Goal: Task Accomplishment & Management: Complete application form

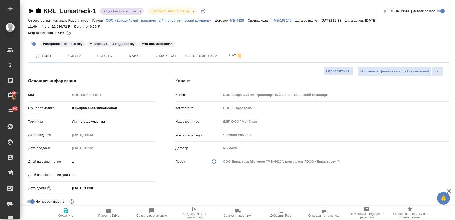
select select "RU"
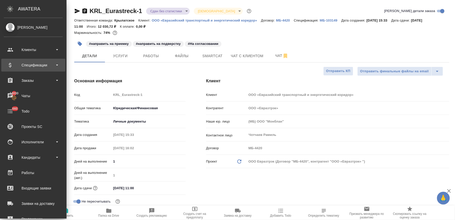
click at [32, 64] on div "Спецификации" at bounding box center [33, 65] width 59 height 8
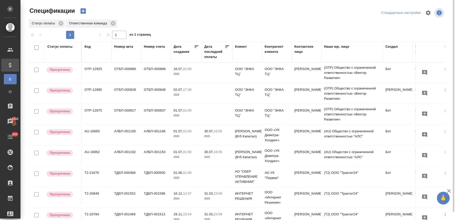
click at [86, 9] on icon "button" at bounding box center [83, 10] width 7 height 7
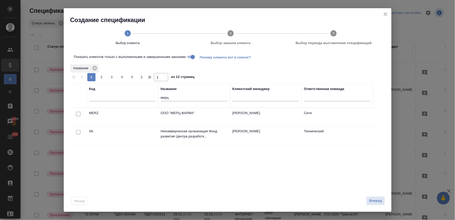
click at [78, 114] on input "checkbox" at bounding box center [78, 114] width 4 height 4
checkbox input "true"
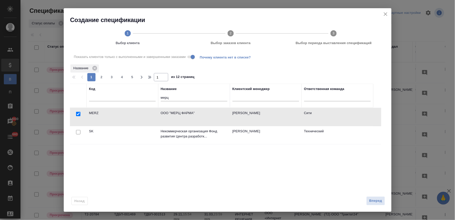
click at [372, 206] on div "Назад Вперед" at bounding box center [228, 199] width 328 height 24
click at [372, 203] on span "Вперед" at bounding box center [375, 201] width 13 height 6
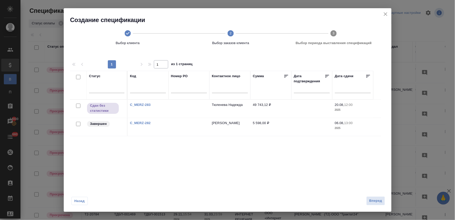
click at [141, 103] on link "C_MERZ-283" at bounding box center [140, 105] width 21 height 4
click at [142, 123] on link "C_MERZ-282" at bounding box center [140, 123] width 21 height 4
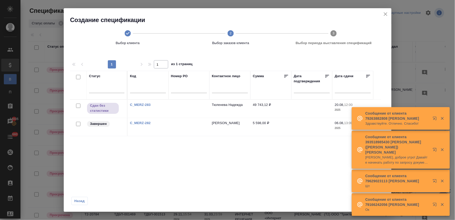
click at [146, 104] on link "C_MERZ-283" at bounding box center [140, 105] width 21 height 4
click at [150, 123] on link "C_MERZ-282" at bounding box center [140, 123] width 21 height 4
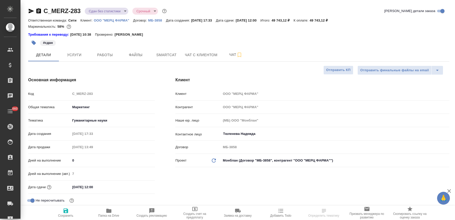
select select "RU"
type textarea "x"
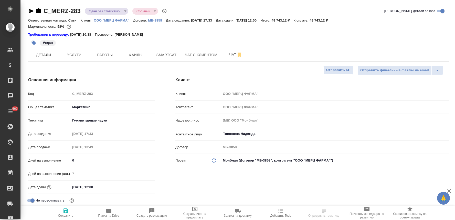
type textarea "x"
type input "Муталимов Марк"
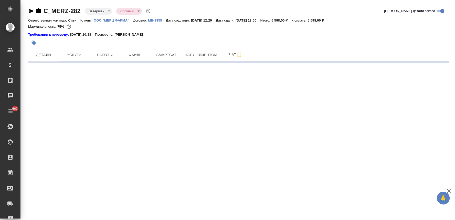
select select "RU"
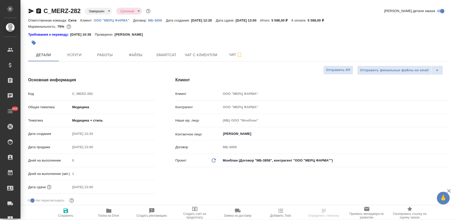
type textarea "x"
select select "RU"
type input "Локализация"
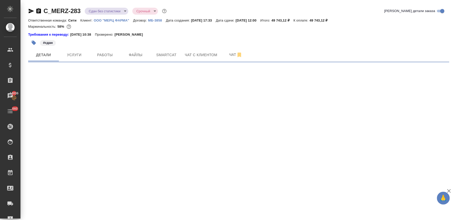
select select "RU"
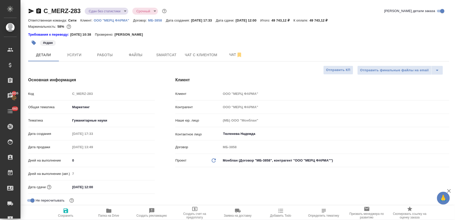
type textarea "x"
drag, startPoint x: 337, startPoint y: 20, endPoint x: 323, endPoint y: 19, distance: 14.6
click at [323, 19] on p "49 743,12 ₽" at bounding box center [321, 20] width 22 height 4
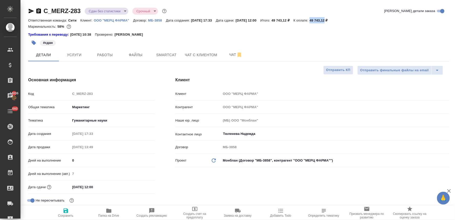
copy p "49 743,12"
type textarea "x"
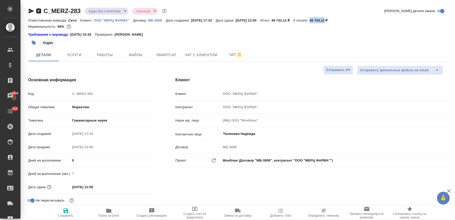
type textarea "x"
click at [69, 52] on span "Услуги" at bounding box center [74, 55] width 25 height 6
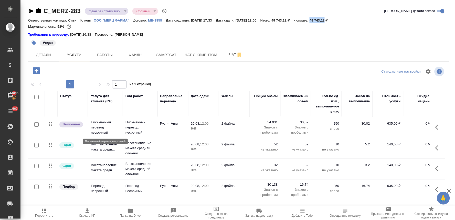
click at [91, 129] on p "Письменный перевод несрочный" at bounding box center [105, 127] width 29 height 15
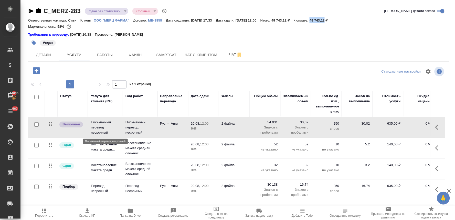
click at [91, 129] on p "Письменный перевод несрочный" at bounding box center [105, 127] width 29 height 15
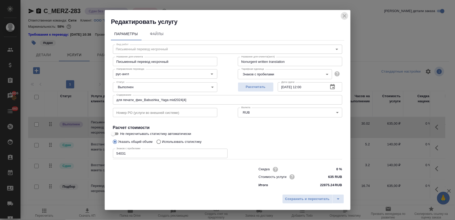
click at [346, 16] on icon "close" at bounding box center [345, 16] width 6 height 6
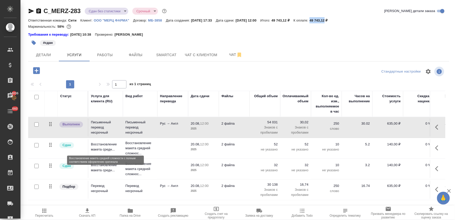
click at [97, 148] on p "Восстановление макета средн..." at bounding box center [105, 147] width 29 height 10
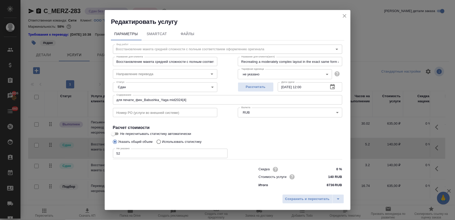
click at [344, 15] on icon "close" at bounding box center [345, 16] width 6 height 6
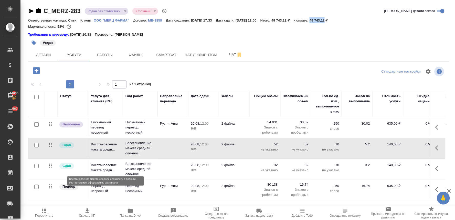
click at [100, 171] on p "Восстановление макета средн..." at bounding box center [105, 167] width 29 height 10
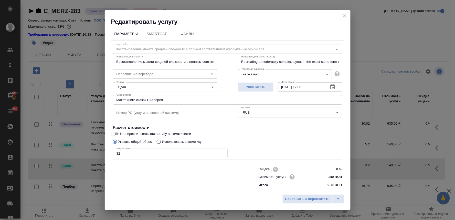
click at [342, 15] on icon "close" at bounding box center [345, 16] width 6 height 6
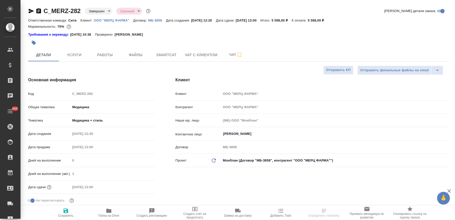
select select "RU"
click at [62, 96] on div "Код C_MERZ-282" at bounding box center [91, 93] width 127 height 9
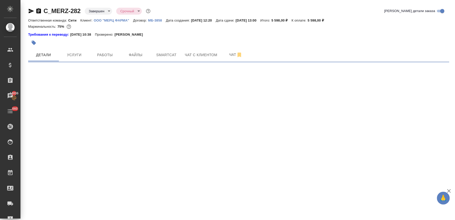
select select "RU"
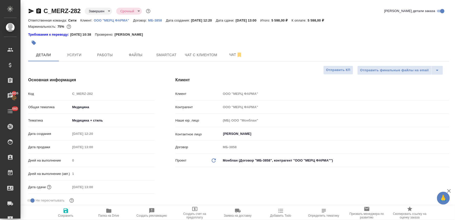
type textarea "x"
drag, startPoint x: 329, startPoint y: 20, endPoint x: 321, endPoint y: 20, distance: 7.9
click at [321, 20] on p "5 598,00 ₽" at bounding box center [318, 20] width 20 height 4
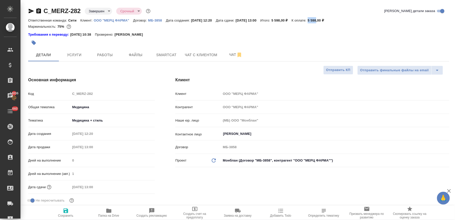
copy p "5 598"
type textarea "x"
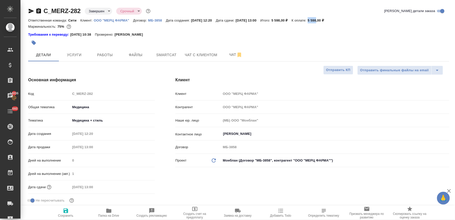
type textarea "x"
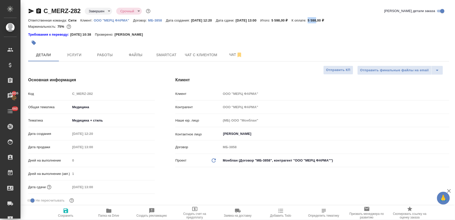
type textarea "x"
click at [80, 57] on span "Услуги" at bounding box center [74, 55] width 25 height 6
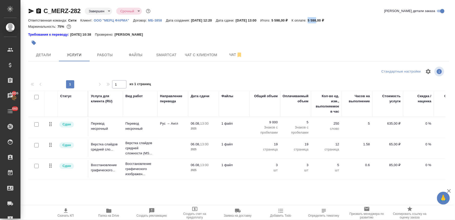
click at [104, 129] on p "Перевод несрочный" at bounding box center [105, 126] width 29 height 10
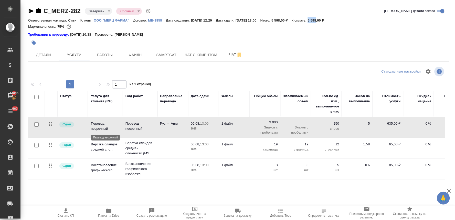
click at [104, 129] on p "Перевод несрочный" at bounding box center [105, 126] width 29 height 10
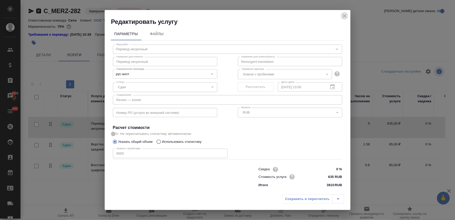
click at [344, 14] on icon "close" at bounding box center [345, 16] width 6 height 6
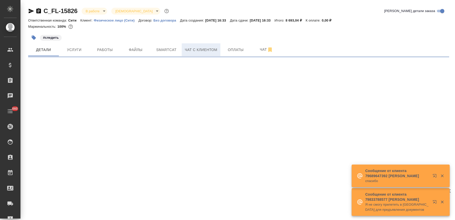
click at [206, 48] on span "Чат с клиентом" at bounding box center [201, 50] width 33 height 6
select select "RU"
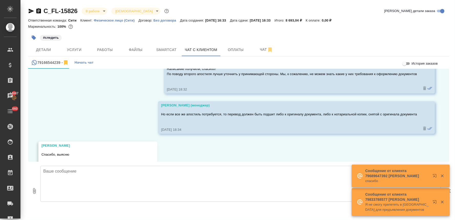
scroll to position [281, 0]
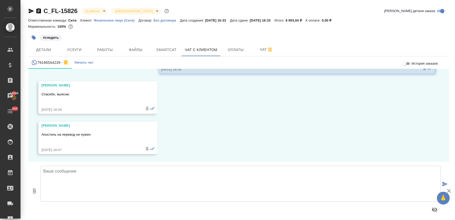
click at [96, 178] on textarea at bounding box center [240, 184] width 400 height 36
type textarea "Олег, добрый день! Хорошо, спасибо!"
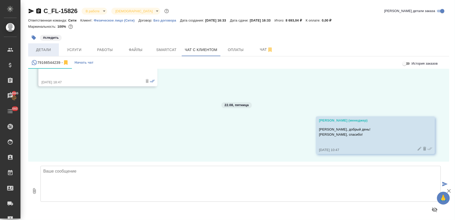
scroll to position [349, 0]
click at [49, 50] on span "Детали" at bounding box center [43, 50] width 25 height 6
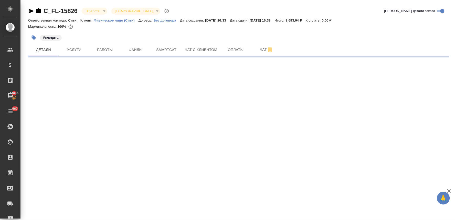
select select "RU"
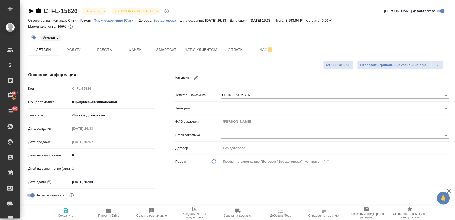
type textarea "x"
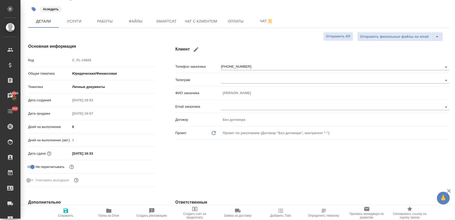
type textarea "x"
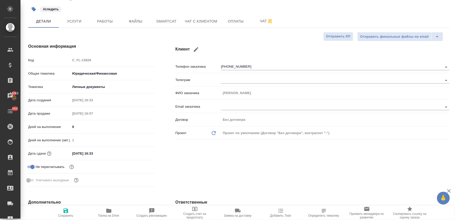
type textarea "x"
click at [63, 60] on div "Код C_FL-15826" at bounding box center [91, 60] width 127 height 9
type textarea "x"
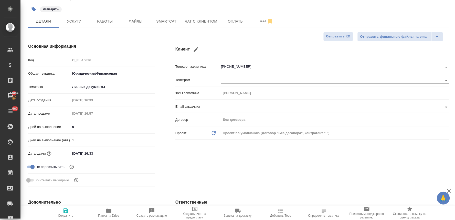
type textarea "x"
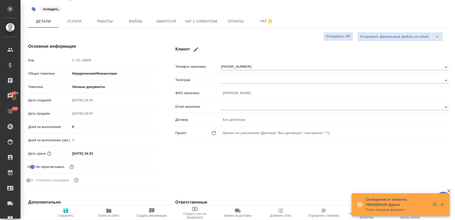
type textarea "x"
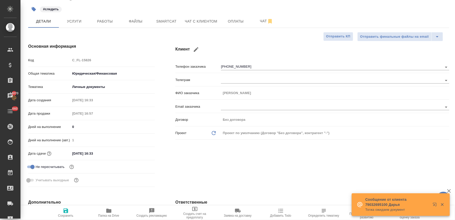
type textarea "x"
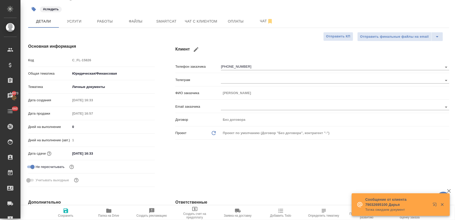
type textarea "x"
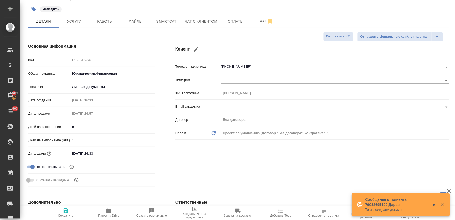
type textarea "x"
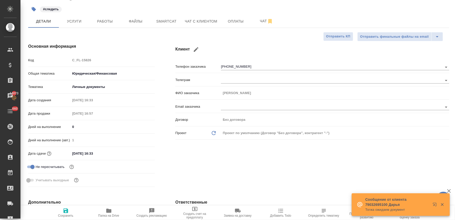
type textarea "x"
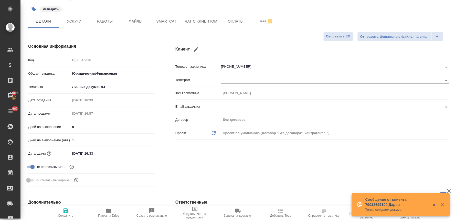
type textarea "x"
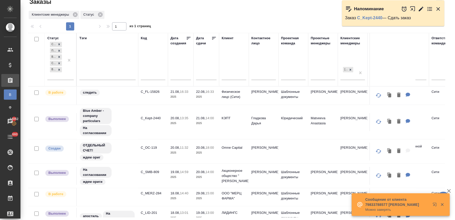
click at [439, 8] on icon "button" at bounding box center [439, 9] width 4 height 4
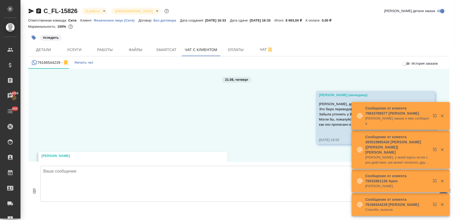
scroll to position [349, 0]
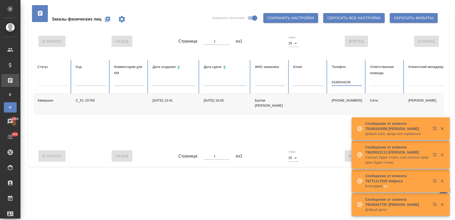
drag, startPoint x: 357, startPoint y: 83, endPoint x: 307, endPoint y: 84, distance: 49.7
click at [309, 84] on tr "Статус Код Комментарии для КМ Дата создания Дата сдачи ФИО заказчика Email Теле…" at bounding box center [321, 77] width 576 height 34
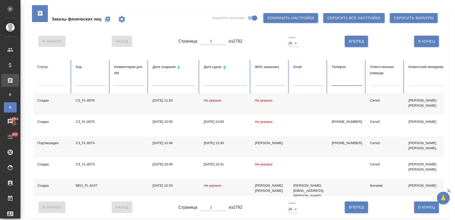
click at [268, 79] on input "text" at bounding box center [270, 82] width 30 height 7
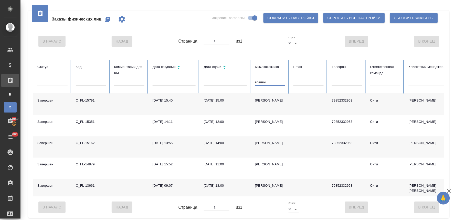
type input "возиян"
click at [265, 100] on div "[PERSON_NAME]" at bounding box center [270, 100] width 30 height 5
click at [107, 19] on icon "button" at bounding box center [107, 19] width 5 height 5
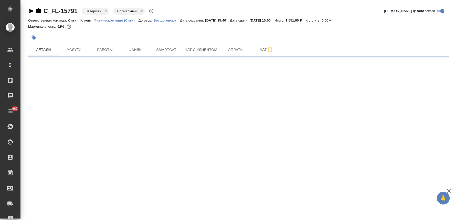
select select "RU"
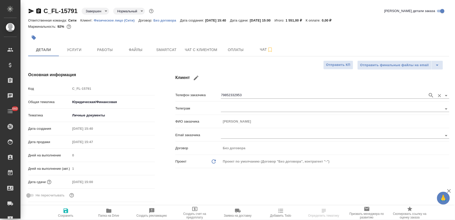
type textarea "x"
type input "Тарабановская Анастасия"
type input "Димитриева Юлия"
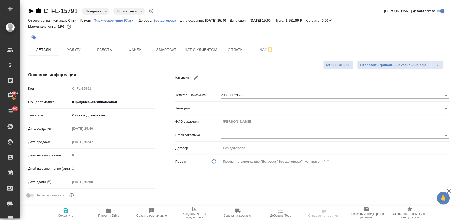
type textarea "x"
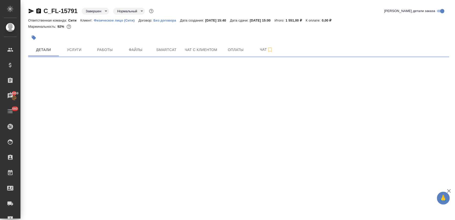
select select "RU"
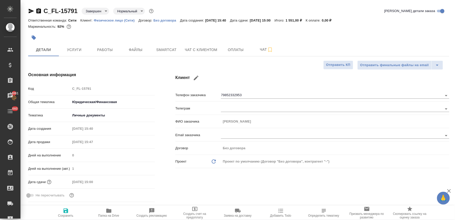
type textarea "x"
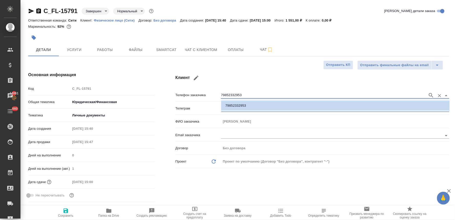
click at [152, 90] on div "Основная информация Код C_FL-15791 Общая тематика Юридическая/Финансовая yr-fn …" at bounding box center [239, 144] width 442 height 166
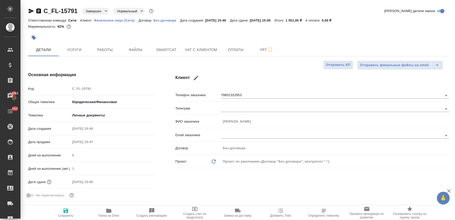
type textarea "x"
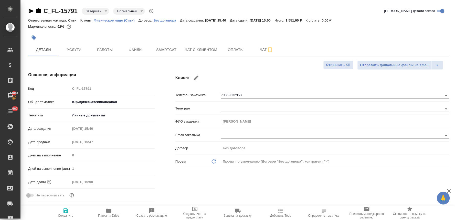
type textarea "x"
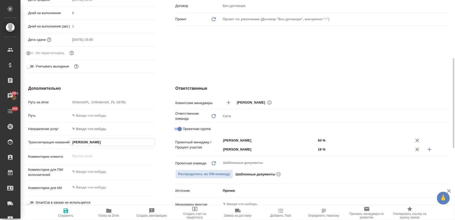
drag, startPoint x: 103, startPoint y: 145, endPoint x: 43, endPoint y: 146, distance: 60.4
click at [44, 146] on div "Транслитерация названий VOZIAN ANDREY" at bounding box center [91, 142] width 127 height 9
type textarea "x"
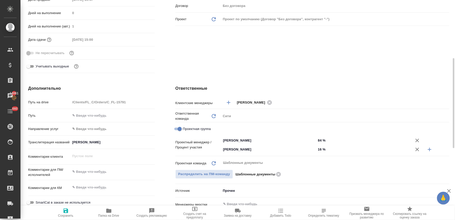
type textarea "x"
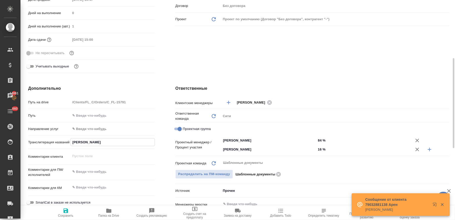
click at [157, 65] on div "Основная информация Код C_FL-15791 Общая тематика Юридическая/Финансовая yr-fn …" at bounding box center [91, 2] width 147 height 166
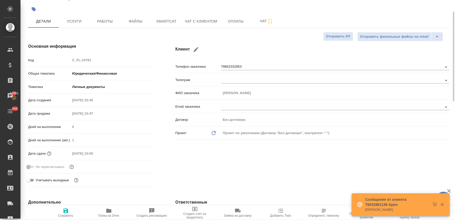
scroll to position [0, 0]
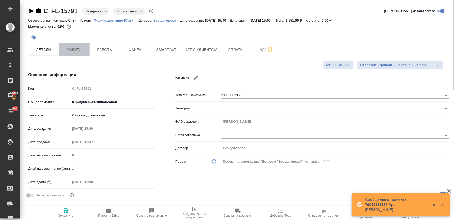
click at [71, 47] on span "Услуги" at bounding box center [74, 50] width 25 height 6
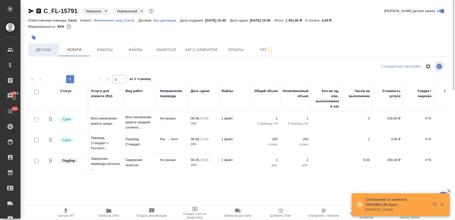
click at [48, 47] on span "Детали" at bounding box center [43, 50] width 25 height 6
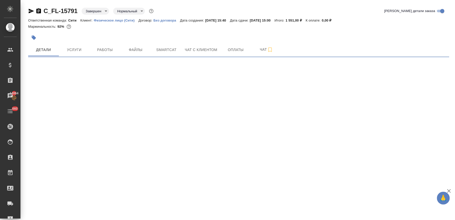
select select "RU"
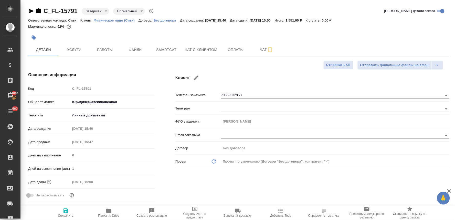
type textarea "x"
drag, startPoint x: 397, startPoint y: 34, endPoint x: 370, endPoint y: 39, distance: 27.4
click at [397, 34] on div at bounding box center [238, 37] width 421 height 11
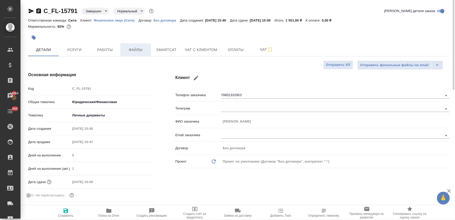
click at [133, 50] on span "Файлы" at bounding box center [135, 50] width 25 height 6
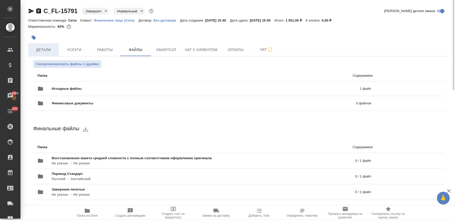
click at [44, 50] on span "Детали" at bounding box center [43, 50] width 25 height 6
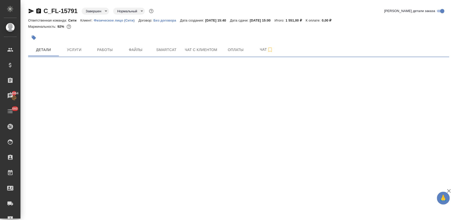
select select "RU"
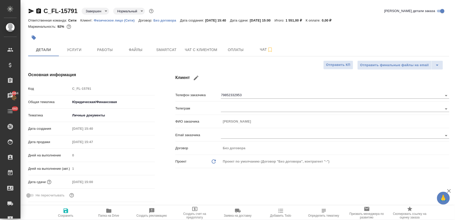
type textarea "x"
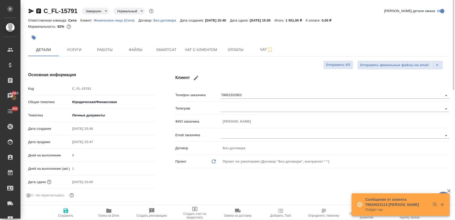
click at [229, 185] on div "Клиент Телефон заказчика 79852332953 Телеграм ФИО заказчика Андрей Возиян Email…" at bounding box center [312, 144] width 294 height 166
click at [107, 209] on icon "button" at bounding box center [108, 210] width 5 height 4
type textarea "x"
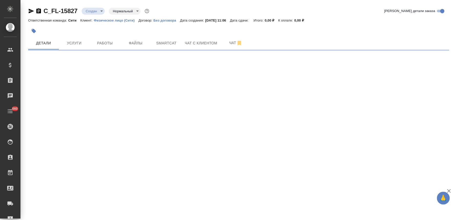
select select "RU"
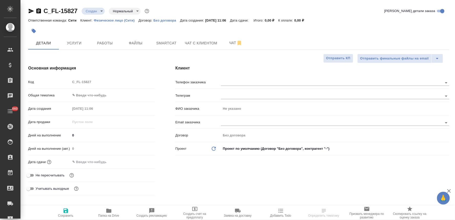
type textarea "x"
click at [52, 175] on span "Не пересчитывать" at bounding box center [50, 175] width 29 height 5
click at [38, 175] on input "Не пересчитывать" at bounding box center [28, 175] width 18 height 6
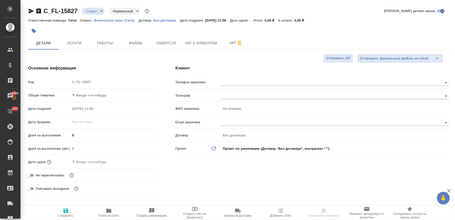
checkbox input "true"
type textarea "x"
click at [102, 160] on input "text" at bounding box center [93, 161] width 45 height 7
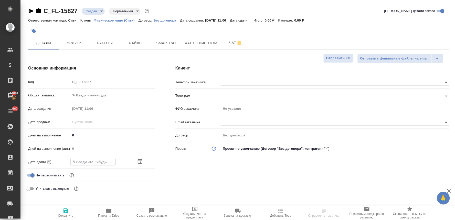
click at [144, 160] on div ".cls-1 fill:#fff; AWATERA [PERSON_NAME] Спецификации Заказы 14061 Чаты 660 Todo…" at bounding box center [227, 110] width 455 height 220
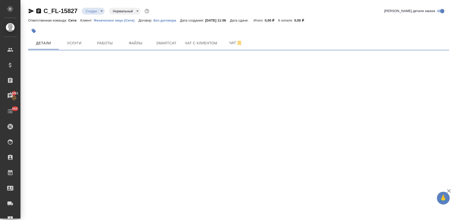
click at [142, 161] on div ".cls-1 fill:#fff; AWATERA Lyamina Nadezhda Клиенты Спецификации Заказы 14061 Ча…" at bounding box center [227, 110] width 455 height 220
select select "RU"
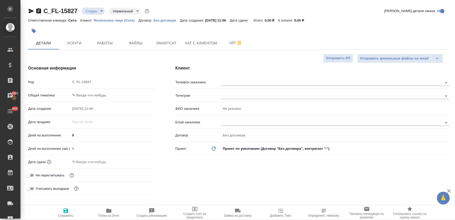
type textarea "x"
click at [50, 173] on span "Не пересчитывать" at bounding box center [50, 175] width 29 height 5
click at [38, 173] on input "Не пересчитывать" at bounding box center [28, 175] width 18 height 6
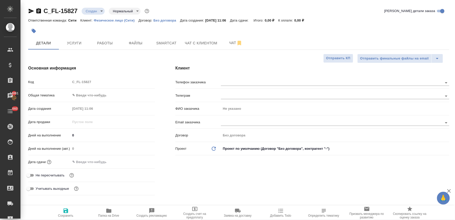
checkbox input "true"
type textarea "x"
click at [90, 161] on input "text" at bounding box center [92, 161] width 45 height 7
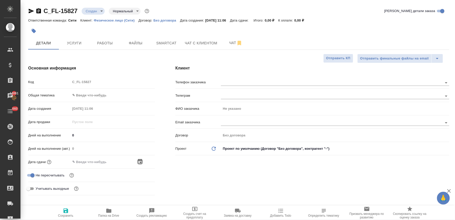
click at [143, 160] on icon "button" at bounding box center [140, 161] width 6 height 6
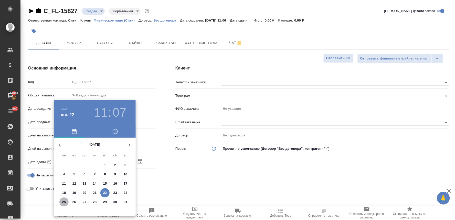
click at [64, 201] on p "25" at bounding box center [64, 201] width 4 height 5
type input "25.08.2025 11:07"
type textarea "x"
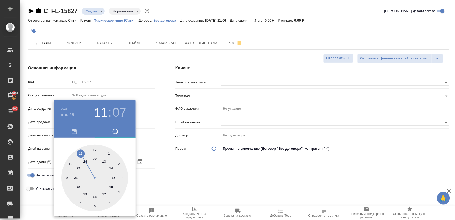
click at [81, 153] on div at bounding box center [94, 177] width 67 height 67
type textarea "x"
click at [96, 149] on div at bounding box center [94, 177] width 67 height 67
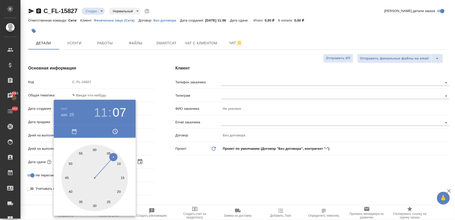
type input "25.08.2025 11:01"
type textarea "x"
click at [219, 172] on div at bounding box center [227, 110] width 455 height 220
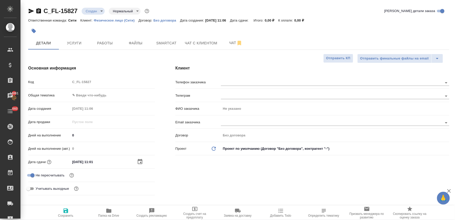
click at [100, 163] on input "25.08.2025 11:01" at bounding box center [92, 161] width 45 height 7
type input "25.08.2025 11:0_"
type textarea "x"
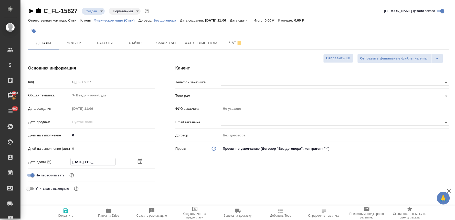
type input "25.08.2025 11:00"
type textarea "x"
type input "25.08.2025 11:00"
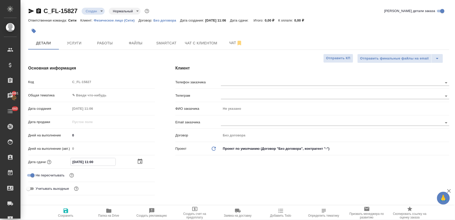
click at [68, 208] on icon "button" at bounding box center [66, 210] width 6 height 6
type textarea "x"
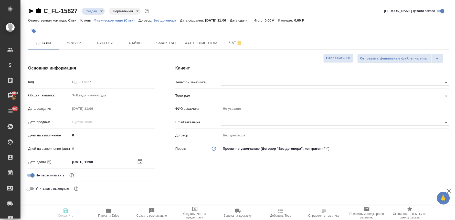
type textarea "x"
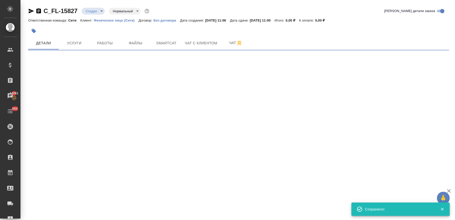
select select "RU"
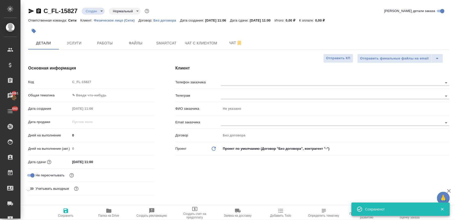
type textarea "x"
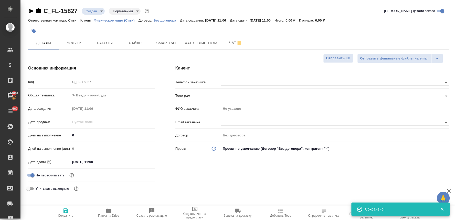
type textarea "x"
click at [234, 85] on input "text" at bounding box center [323, 82] width 204 height 6
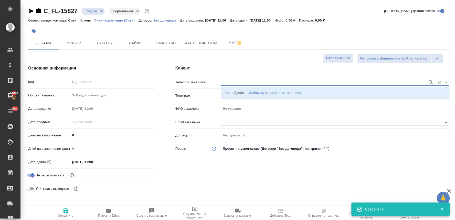
paste input "79852332953"
type input "79852332953"
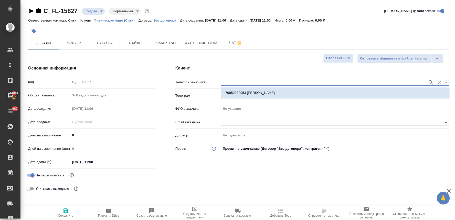
click at [237, 93] on p "79852332953 Андрей Возиян" at bounding box center [249, 92] width 49 height 5
type input "79852332953 Андрей Возиян"
type input "[PERSON_NAME]"
type textarea "x"
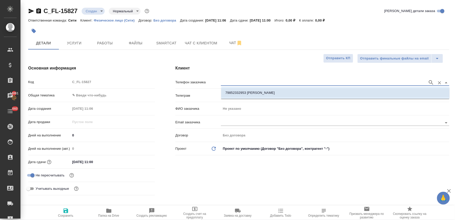
type textarea "x"
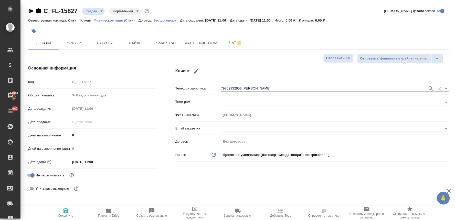
click at [65, 215] on span "Сохранить" at bounding box center [65, 216] width 15 height 4
type textarea "x"
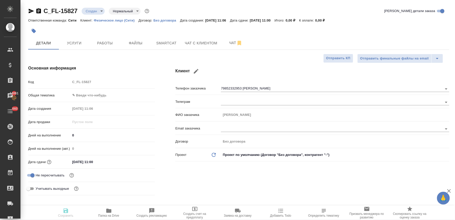
type textarea "x"
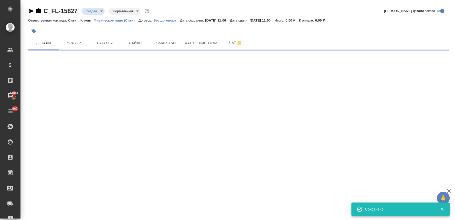
select select "RU"
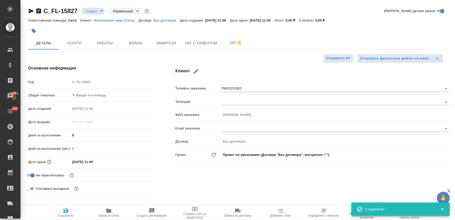
type textarea "x"
click at [88, 97] on body "🙏 .cls-1 fill:#fff; AWATERA Lyamina Nadezhda Клиенты Спецификации Заказы 14061 …" at bounding box center [227, 110] width 455 height 220
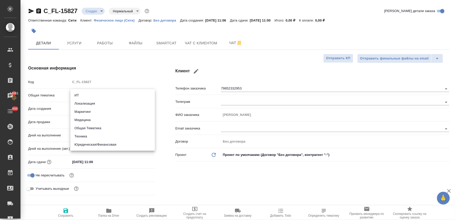
click at [104, 143] on li "Юридическая/Финансовая" at bounding box center [112, 144] width 84 height 8
type input "yr-fn"
type textarea "x"
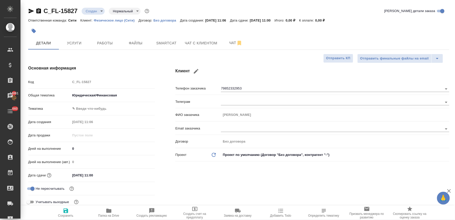
click at [97, 110] on body "🙏 .cls-1 fill:#fff; AWATERA Lyamina Nadezhda Клиенты Спецификации Заказы 14061 …" at bounding box center [227, 110] width 455 height 220
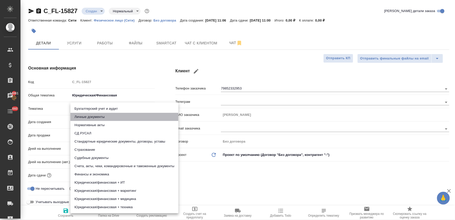
click at [97, 117] on li "Личные документы" at bounding box center [124, 117] width 108 height 8
type textarea "x"
type input "5a8b8b956a9677013d343cfe"
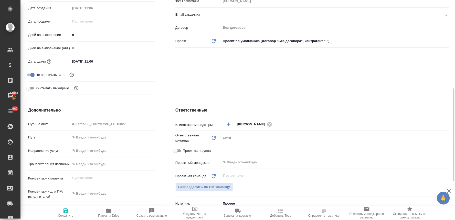
scroll to position [171, 0]
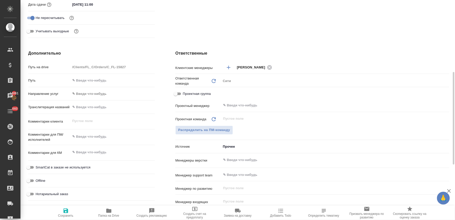
type textarea "x"
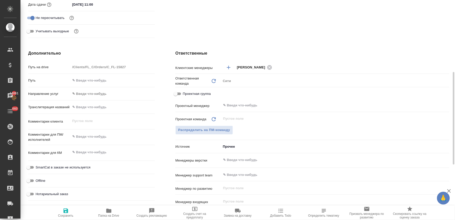
type textarea "x"
click at [88, 107] on input "text" at bounding box center [113, 106] width 84 height 7
paste input "VOZIAN ANDREY"
type input "VOZIAN ANDREY"
type textarea "x"
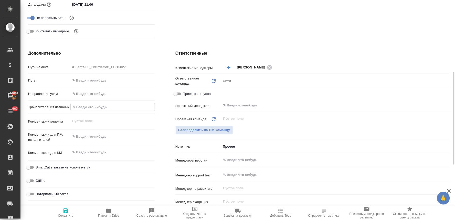
type textarea "x"
type input "VOZIAN ANDREY"
click at [166, 170] on div "Ответственные Клиентские менеджеры Лямина Надежда ​ Ответственная команда Обнов…" at bounding box center [312, 143] width 294 height 207
type textarea "x"
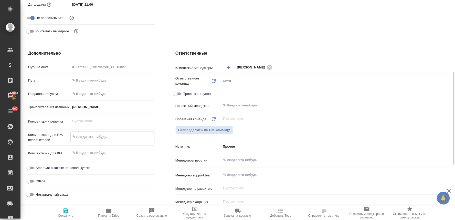
click at [98, 134] on textarea at bounding box center [113, 136] width 84 height 9
type textarea "x"
type textarea "н"
type textarea "x"
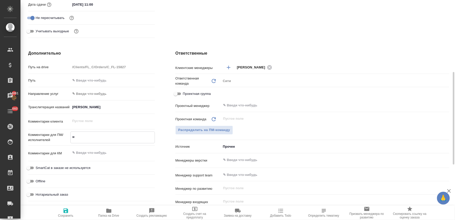
type textarea "x"
type textarea "но"
type textarea "x"
type textarea "нот"
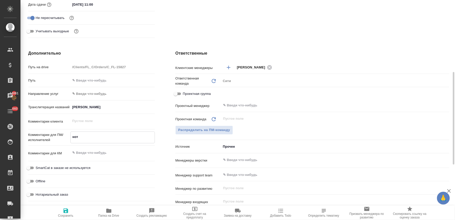
type textarea "x"
type textarea "нот"
type textarea "x"
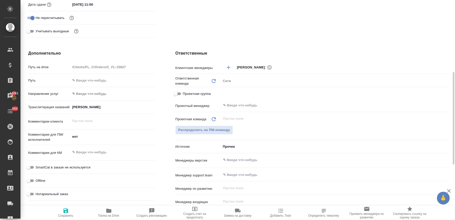
click at [62, 192] on span "Нотариальный заказ" at bounding box center [52, 193] width 33 height 5
click at [38, 192] on input "Нотариальный заказ" at bounding box center [28, 194] width 18 height 6
checkbox input "true"
type textarea "x"
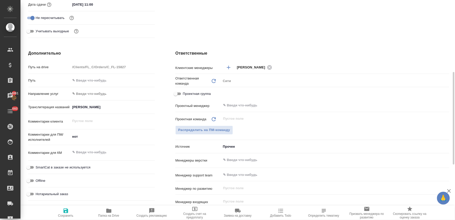
type textarea "x"
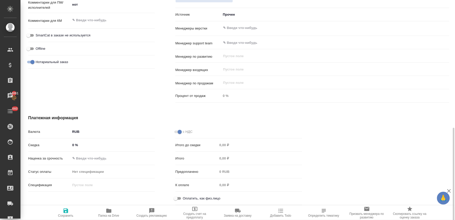
click at [192, 198] on span "Оплатить, как физ.лицо" at bounding box center [202, 198] width 38 height 5
click at [185, 198] on input "Оплатить, как физ.лицо" at bounding box center [175, 198] width 18 height 6
checkbox input "true"
type textarea "x"
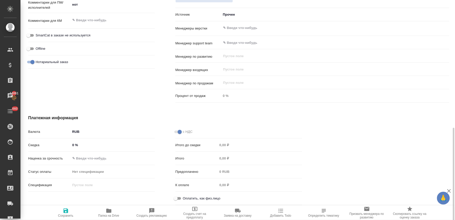
type textarea "x"
click at [62, 214] on span "Сохранить" at bounding box center [65, 216] width 15 height 4
type textarea "x"
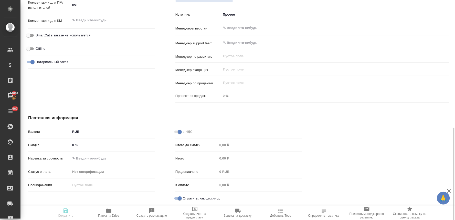
type textarea "x"
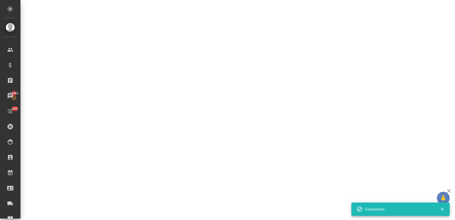
select select "RU"
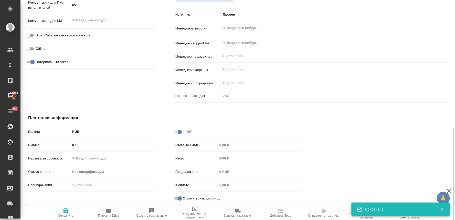
type textarea "x"
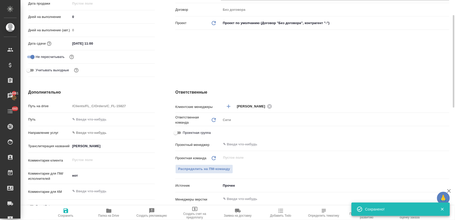
scroll to position [0, 0]
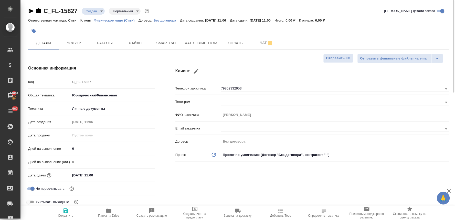
click at [65, 86] on div "Код C_FL-15827" at bounding box center [91, 81] width 127 height 9
type textarea "x"
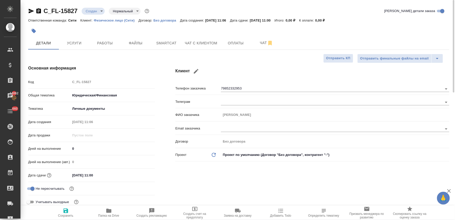
type textarea "x"
click at [80, 46] on button "Услуги" at bounding box center [74, 43] width 31 height 13
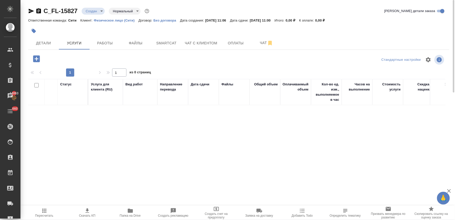
drag, startPoint x: 204, startPoint y: 5, endPoint x: 197, endPoint y: 15, distance: 11.9
click at [204, 5] on div "C_FL-15827 Создан new Нормальный normal Кратко детали заказа Ответственная кома…" at bounding box center [238, 101] width 427 height 202
click at [137, 43] on span "Файлы" at bounding box center [135, 43] width 25 height 6
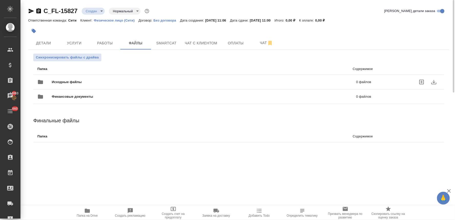
click at [422, 83] on icon "uploadFiles" at bounding box center [422, 82] width 6 height 6
click at [0, 0] on input "uploadFiles" at bounding box center [0, 0] width 0 height 0
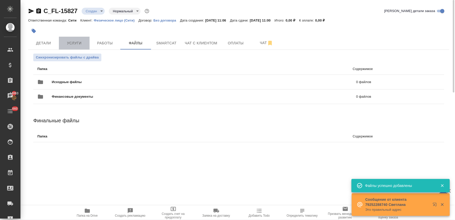
click at [69, 39] on button "Услуги" at bounding box center [74, 43] width 31 height 13
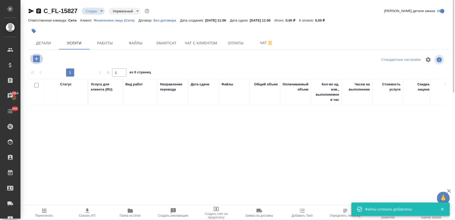
click at [34, 58] on icon "button" at bounding box center [36, 58] width 7 height 7
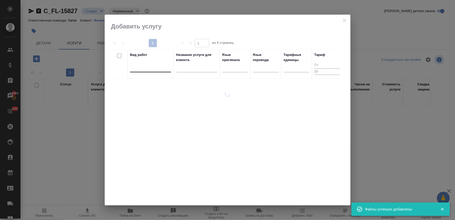
click at [146, 68] on div at bounding box center [150, 66] width 41 height 7
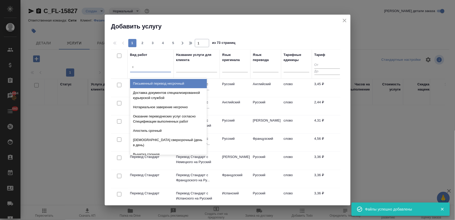
type input "восст"
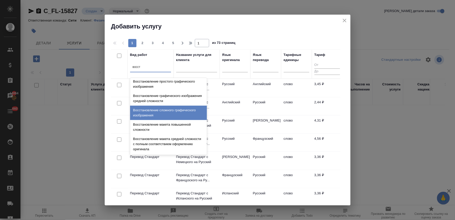
scroll to position [94, 0]
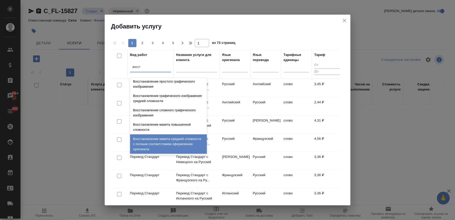
click at [179, 139] on div "Восстановление макета средней сложности с полным соответствием оформлению ориги…" at bounding box center [168, 143] width 77 height 19
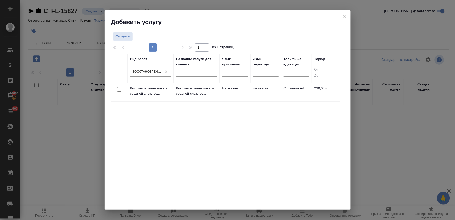
click at [119, 89] on input "checkbox" at bounding box center [119, 89] width 4 height 4
checkbox input "true"
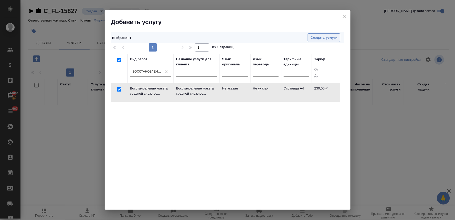
click at [319, 37] on span "Создать услуги" at bounding box center [324, 38] width 27 height 6
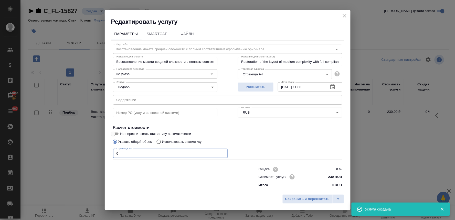
drag, startPoint x: 122, startPoint y: 153, endPoint x: 105, endPoint y: 155, distance: 17.3
click at [109, 155] on div "Параметры SmartCat Файлы Вид работ Восстановление макета средней сложности с по…" at bounding box center [228, 109] width 246 height 166
type input "1"
click at [308, 200] on span "Сохранить и пересчитать" at bounding box center [307, 199] width 45 height 6
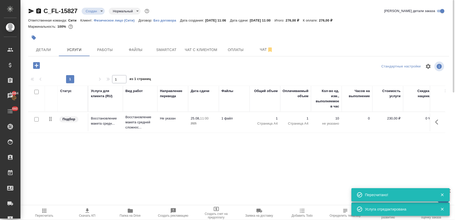
click at [37, 65] on icon "button" at bounding box center [36, 65] width 9 height 9
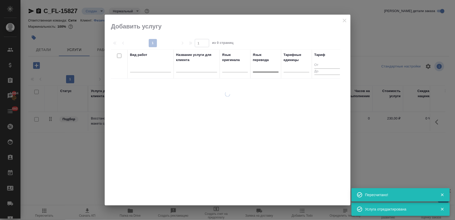
click at [271, 67] on div at bounding box center [266, 66] width 26 height 7
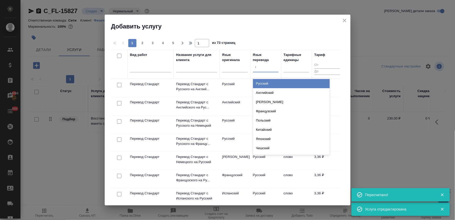
type input "анг"
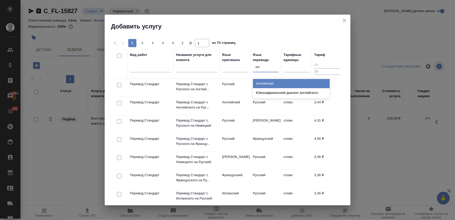
click at [273, 85] on div "Английский" at bounding box center [291, 83] width 77 height 9
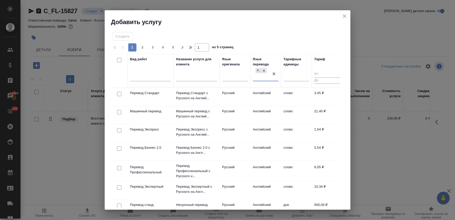
click at [120, 93] on input "checkbox" at bounding box center [119, 94] width 4 height 4
checkbox input "true"
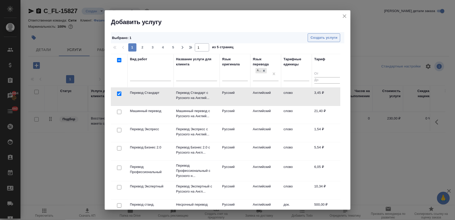
click at [323, 38] on span "Создать услуги" at bounding box center [324, 38] width 27 height 6
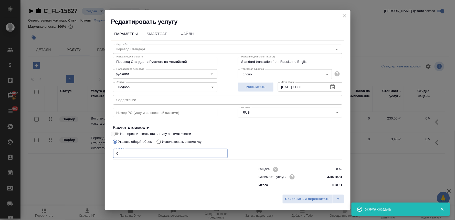
drag, startPoint x: 136, startPoint y: 155, endPoint x: 107, endPoint y: 155, distance: 29.4
click at [107, 155] on div "Параметры SmartCat Файлы Вид работ Перевод Стандарт Вид работ Название для клие…" at bounding box center [228, 109] width 246 height 166
type input "250"
click at [300, 197] on span "Сохранить и пересчитать" at bounding box center [307, 199] width 45 height 6
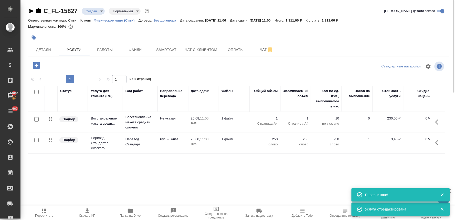
click at [36, 65] on icon "button" at bounding box center [36, 65] width 9 height 9
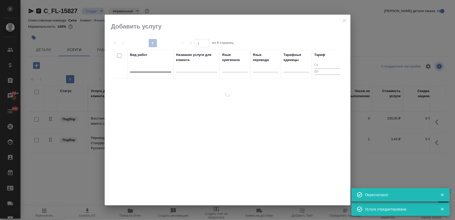
click at [166, 69] on div at bounding box center [150, 66] width 41 height 7
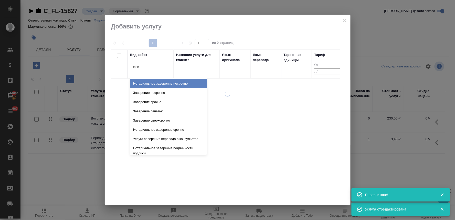
type input "завер"
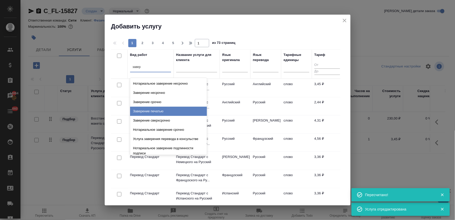
click at [170, 111] on div "Заверение печатью" at bounding box center [168, 111] width 77 height 9
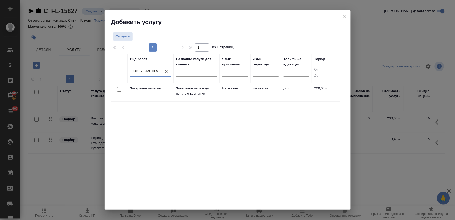
click at [118, 89] on input "checkbox" at bounding box center [119, 89] width 4 height 4
checkbox input "true"
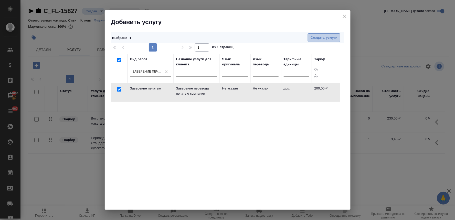
click at [327, 37] on span "Создать услуги" at bounding box center [324, 38] width 27 height 6
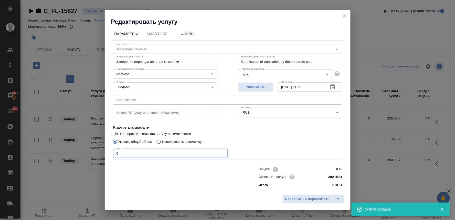
drag, startPoint x: 128, startPoint y: 155, endPoint x: 100, endPoint y: 154, distance: 27.7
click at [103, 155] on div "Редактировать услугу Параметры SmartCat Файлы Вид работ Заверение печатью Вид р…" at bounding box center [227, 110] width 455 height 220
type input "1"
click at [317, 197] on span "Сохранить и пересчитать" at bounding box center [307, 199] width 45 height 6
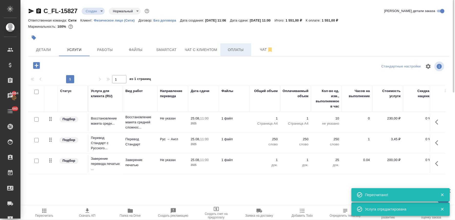
click at [235, 44] on button "Оплаты" at bounding box center [235, 49] width 31 height 13
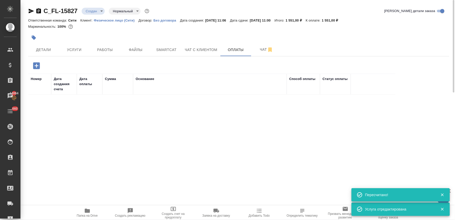
click at [37, 64] on icon "button" at bounding box center [36, 65] width 7 height 7
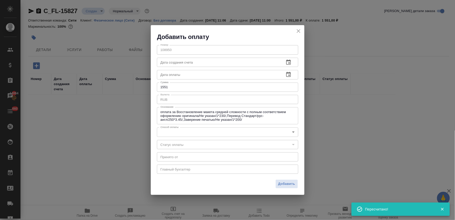
click at [184, 132] on body "🙏 .cls-1 fill:#fff; AWATERA Lyamina Nadezhda Клиенты Спецификации Заказы 14064 …" at bounding box center [227, 110] width 455 height 220
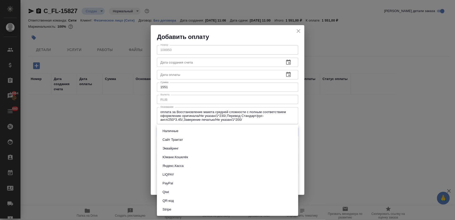
click at [170, 200] on button "QR-код" at bounding box center [168, 201] width 14 height 6
type input "60e5684acae83f185c96e013"
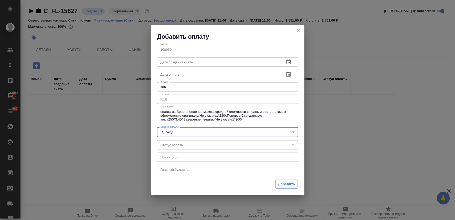
click at [285, 184] on span "Добавить" at bounding box center [286, 184] width 17 height 6
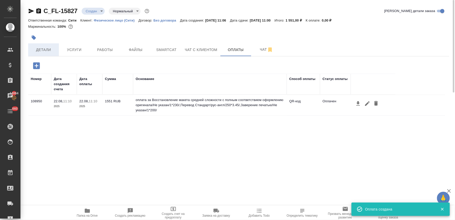
click at [40, 47] on span "Детали" at bounding box center [43, 50] width 25 height 6
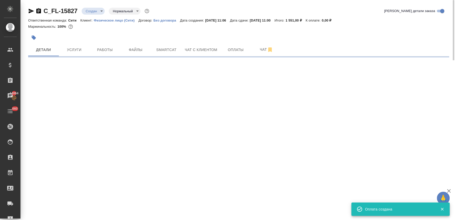
select select "RU"
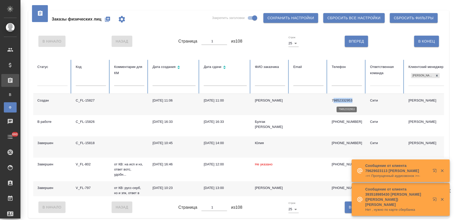
drag, startPoint x: 354, startPoint y: 101, endPoint x: 334, endPoint y: 102, distance: 20.0
click at [334, 102] on p "79852332953" at bounding box center [347, 100] width 30 height 5
copy p "9852332953"
click at [343, 81] on input "text" at bounding box center [347, 82] width 30 height 7
paste input "9852332953"
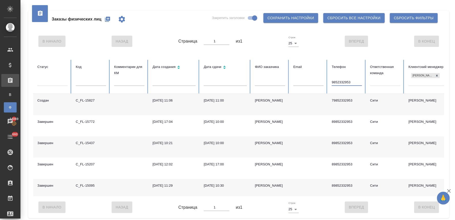
type input "9852332953"
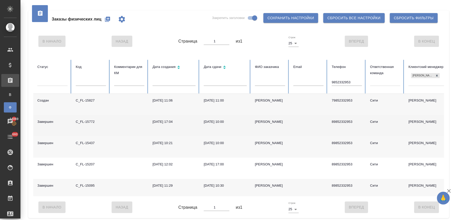
drag, startPoint x: 281, startPoint y: 177, endPoint x: 298, endPoint y: 136, distance: 44.4
click at [281, 177] on td "Андрей Возян" at bounding box center [270, 167] width 38 height 21
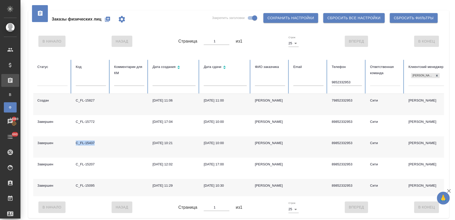
drag, startPoint x: 94, startPoint y: 144, endPoint x: 76, endPoint y: 145, distance: 18.0
click at [76, 145] on div "C_FL-15437" at bounding box center [91, 142] width 30 height 5
copy div "C_FL-15437"
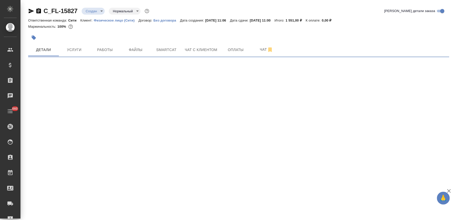
select select "RU"
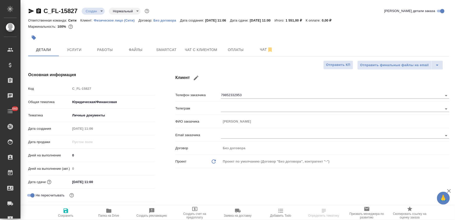
type textarea "x"
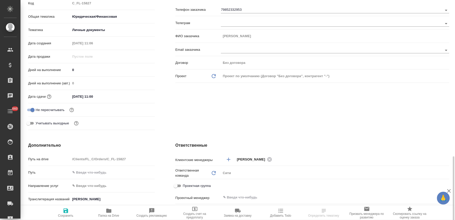
scroll to position [171, 0]
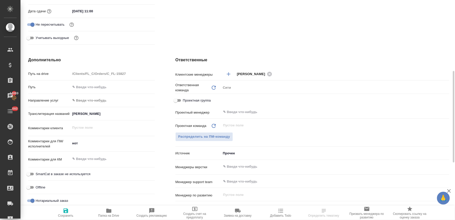
type textarea "x"
click at [99, 142] on textarea "нот" at bounding box center [112, 143] width 84 height 9
type textarea "нот"
type textarea "x"
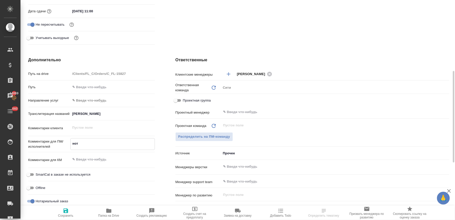
type textarea "x"
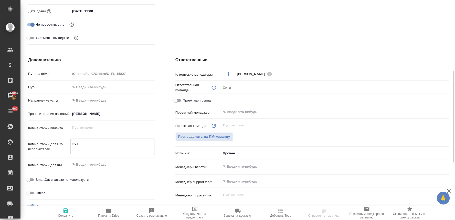
type textarea "нот"
type textarea "x"
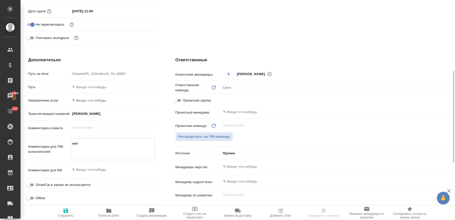
type textarea "нот п"
type textarea "x"
type textarea "нот пе"
type textarea "x"
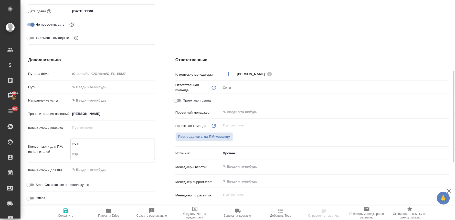
type textarea "нот пере"
type textarea "x"
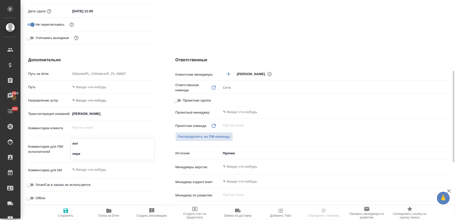
type textarea "нот перев"
type textarea "x"
type textarea "нот перево"
type textarea "x"
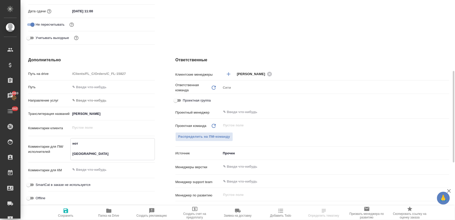
type textarea "x"
type textarea "нот перевод"
type textarea "x"
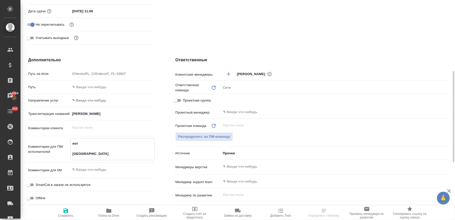
type textarea "x"
type textarea "нот переводи"
type textarea "x"
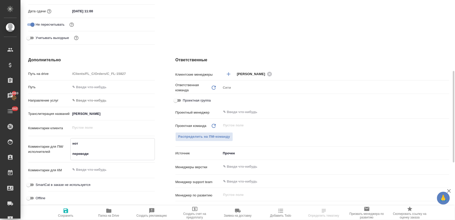
type textarea "нот переводил"
type textarea "x"
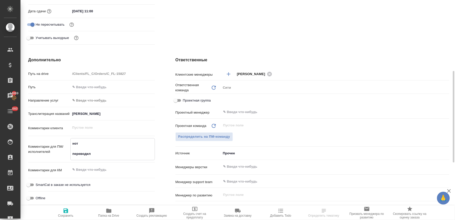
type textarea "нот переводили"
type textarea "x"
type textarea "нот переводили"
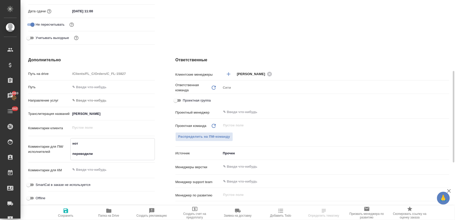
type textarea "x"
type textarea "нот переводили а"
type textarea "x"
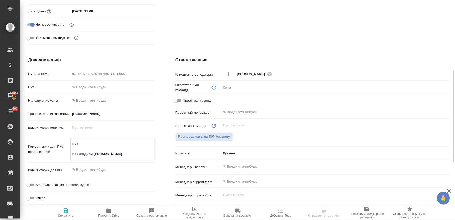
type textarea "x"
type textarea "нот переводили ан"
type textarea "x"
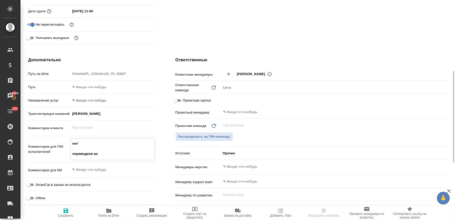
type textarea "нот переводили ана"
type textarea "x"
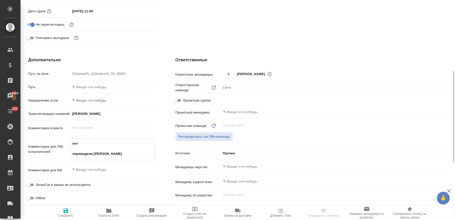
type textarea "нот переводили анал"
type textarea "x"
type textarea "нот переводили анало"
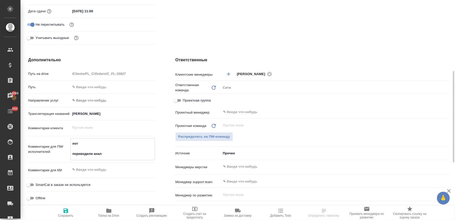
type textarea "x"
type textarea "нот переводили аналог"
type textarea "x"
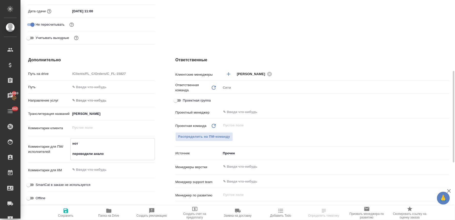
type textarea "x"
type textarea "нот переводили аналоги"
type textarea "x"
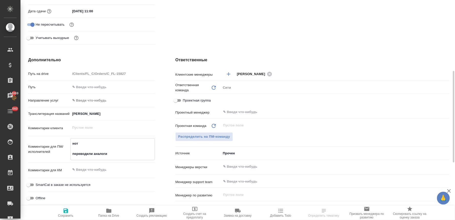
type textarea "x"
type textarea "нот переводили аналогич"
type textarea "x"
type textarea "нот переводили аналогичн"
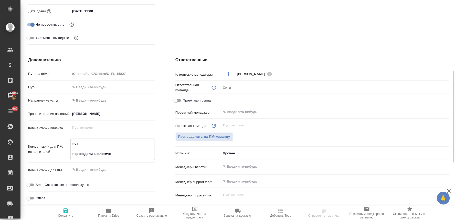
type textarea "x"
type textarea "нот переводили аналогичны"
type textarea "x"
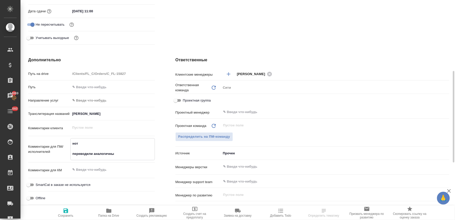
type textarea "x"
type textarea "нот переводили аналогичный"
type textarea "x"
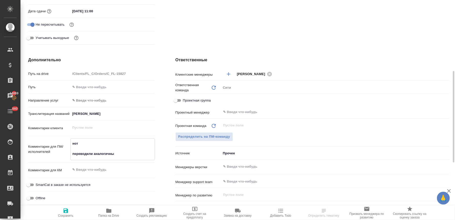
type textarea "x"
type textarea "нот переводили аналогичный"
type textarea "x"
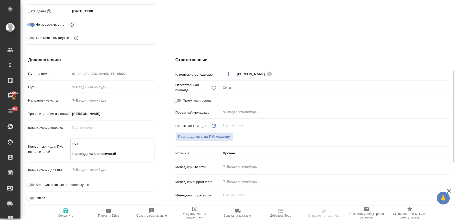
type textarea "x"
type textarea "нот переводили аналогичный д"
type textarea "x"
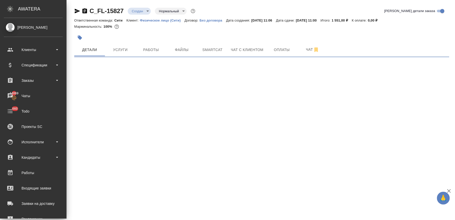
scroll to position [0, 0]
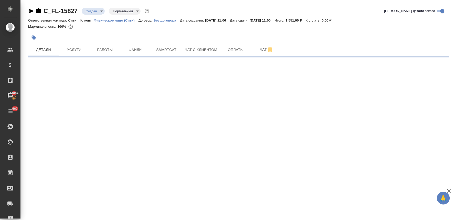
select select "RU"
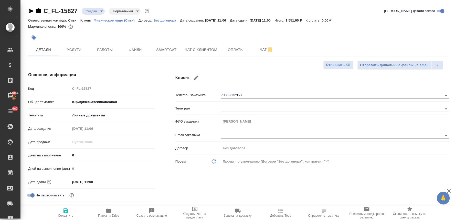
type textarea "x"
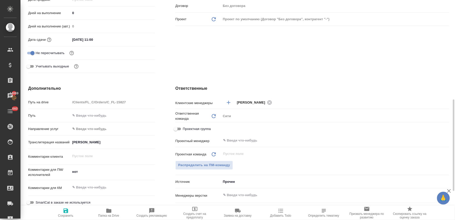
scroll to position [171, 0]
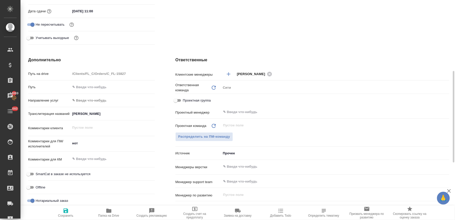
click at [113, 147] on div "нот x" at bounding box center [112, 143] width 84 height 11
type textarea "x"
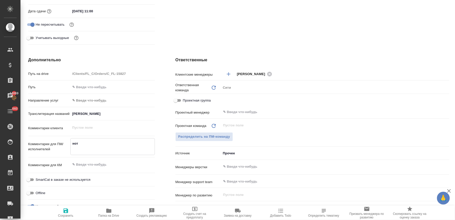
type textarea "нот"
type textarea "x"
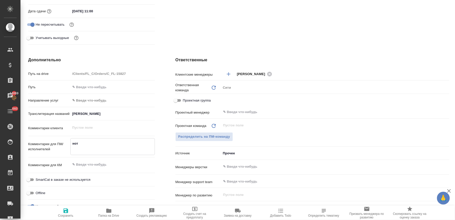
type textarea "нот"
type textarea "x"
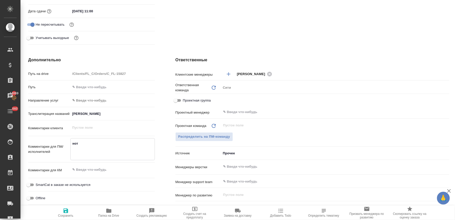
type textarea "нот п"
type textarea "x"
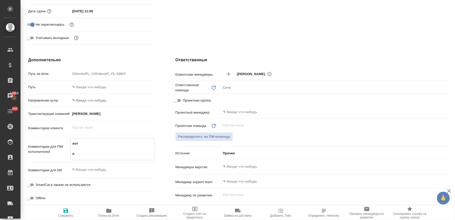
type textarea "нот пе"
type textarea "x"
type textarea "нот пер"
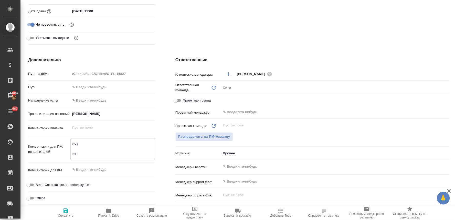
type textarea "x"
type textarea "нот пере"
type textarea "x"
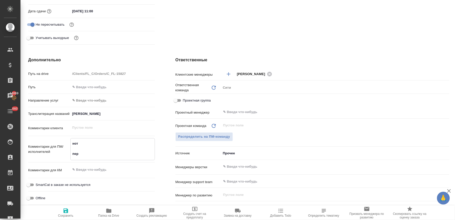
type textarea "x"
type textarea "нот перев"
type textarea "x"
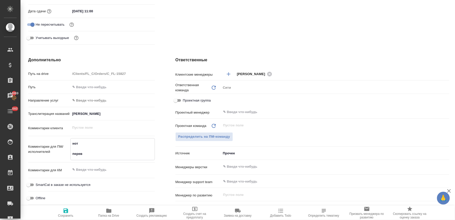
type textarea "нот перево"
type textarea "x"
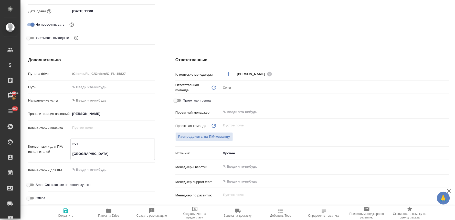
type textarea "нот перевод"
type textarea "x"
type textarea "нот переводи"
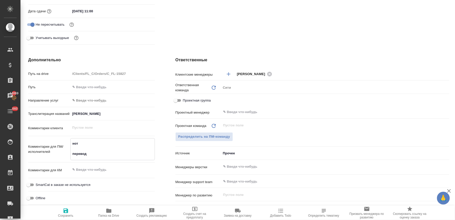
type textarea "x"
type textarea "нот переводил"
type textarea "x"
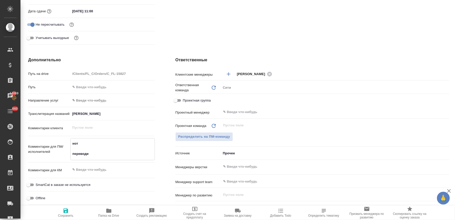
type textarea "x"
type textarea "нот переводили"
type textarea "x"
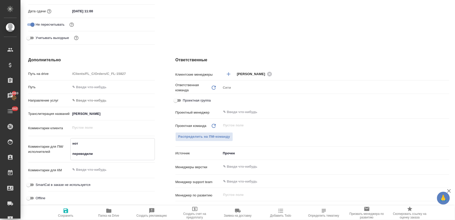
type textarea "x"
type textarea "нот переводили"
type textarea "x"
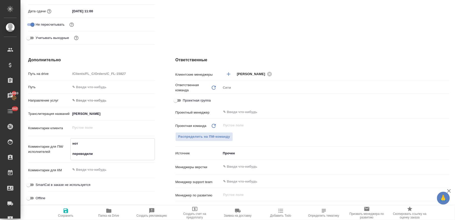
type textarea "нот переводили а"
type textarea "x"
type textarea "нот переводили ан"
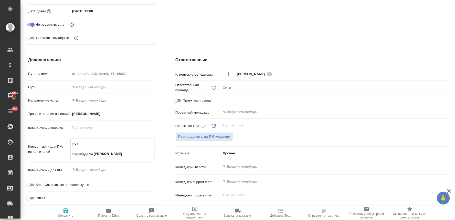
type textarea "x"
type textarea "нот переводили ана"
type textarea "x"
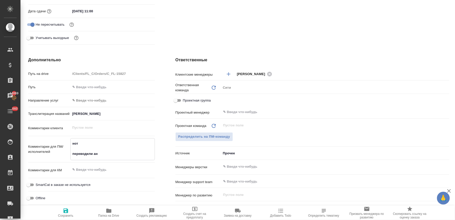
type textarea "x"
type textarea "нот переводили анал"
type textarea "x"
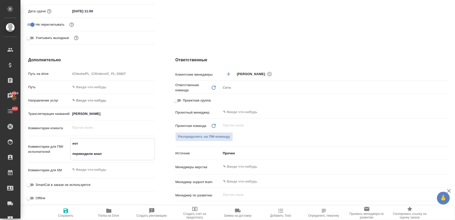
type textarea "x"
type textarea "нот переводили анало"
type textarea "x"
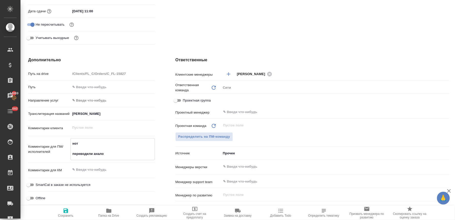
type textarea "нот переводили аналог"
type textarea "x"
type textarea "нот переводили аналоги"
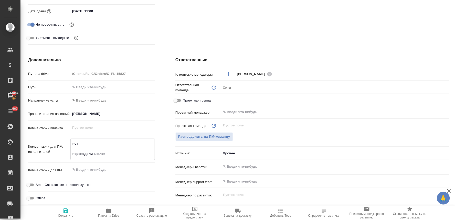
type textarea "x"
type textarea "нот переводили аналогич"
type textarea "x"
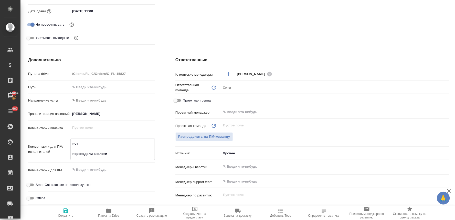
type textarea "x"
type textarea "нот переводили аналогичн"
type textarea "x"
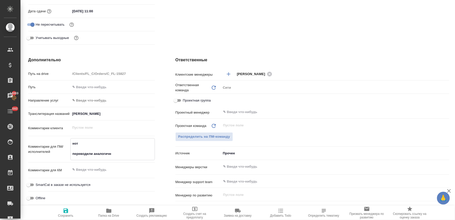
type textarea "x"
type textarea "нот переводили аналогичны"
type textarea "x"
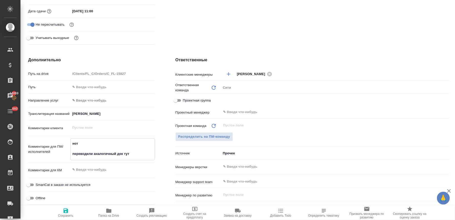
paste textarea "C_FL-15437"
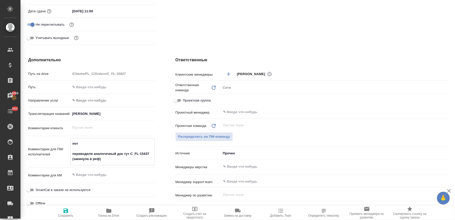
click at [65, 209] on icon "button" at bounding box center [66, 210] width 5 height 5
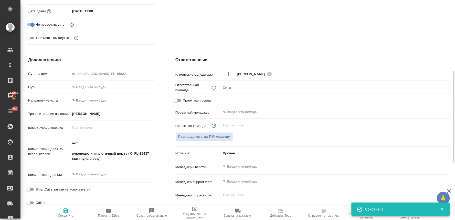
scroll to position [199, 0]
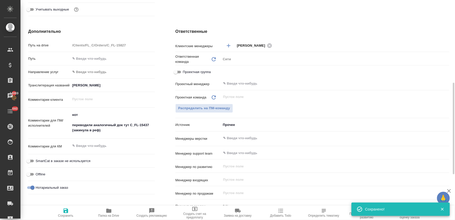
click at [111, 214] on span "Папка на Drive" at bounding box center [108, 216] width 21 height 4
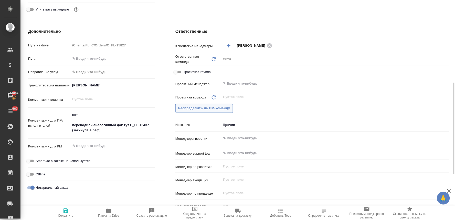
click at [193, 109] on span "Распределить на ПМ-команду" at bounding box center [204, 108] width 52 height 6
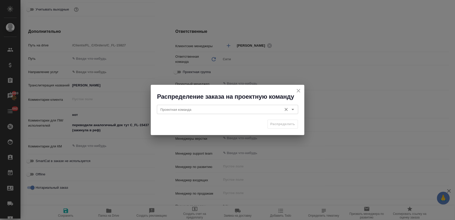
click at [205, 110] on input "Проектная команда" at bounding box center [218, 109] width 121 height 6
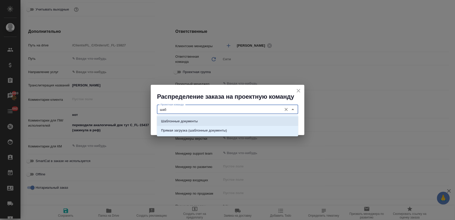
click at [206, 117] on li "Шаблонные документы" at bounding box center [227, 121] width 141 height 9
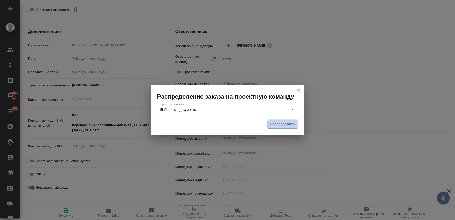
click at [284, 121] on span "Распределить" at bounding box center [282, 124] width 25 height 6
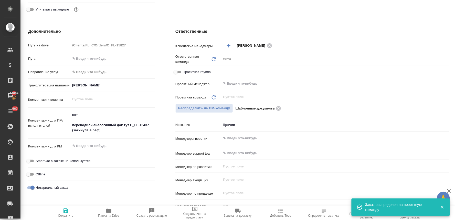
drag, startPoint x: 69, startPoint y: 213, endPoint x: 140, endPoint y: 132, distance: 107.8
click at [72, 213] on span "Сохранить" at bounding box center [65, 212] width 37 height 10
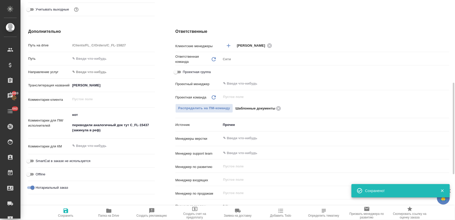
scroll to position [0, 0]
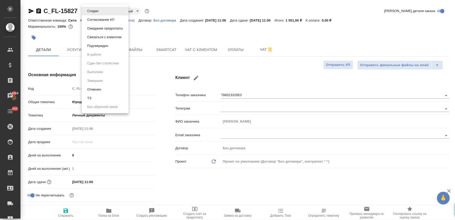
click at [99, 10] on body "🙏 .cls-1 fill:#fff; AWATERA Lyamina Nadezhda Клиенты Спецификации Заказы 14069 …" at bounding box center [227, 110] width 455 height 220
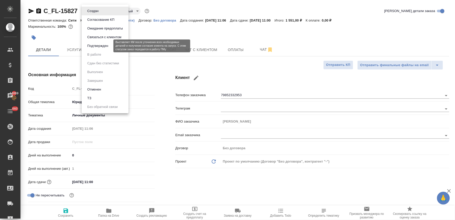
click at [106, 44] on button "Подтвержден" at bounding box center [98, 46] width 24 height 6
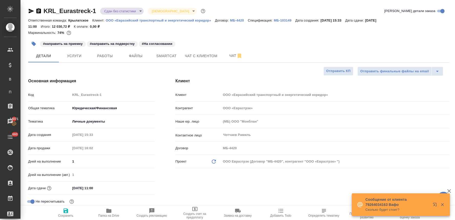
select select "RU"
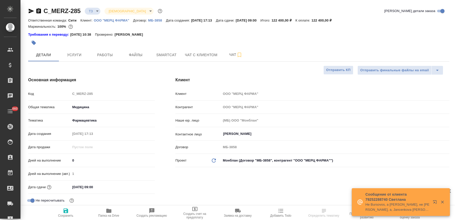
select select "RU"
click at [76, 60] on button "Услуги" at bounding box center [74, 54] width 31 height 13
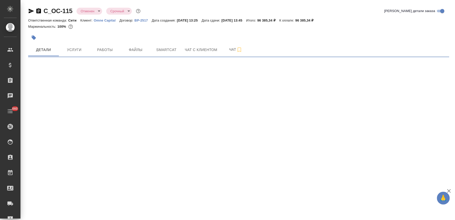
select select "RU"
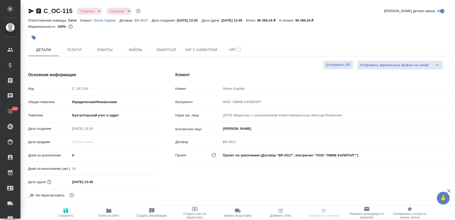
type textarea "x"
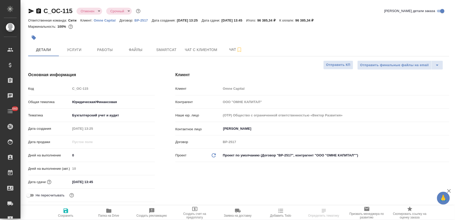
type textarea "x"
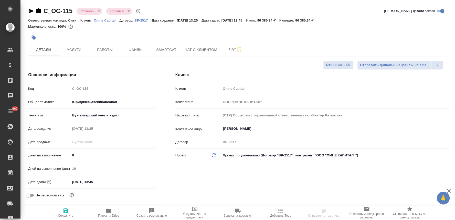
type textarea "x"
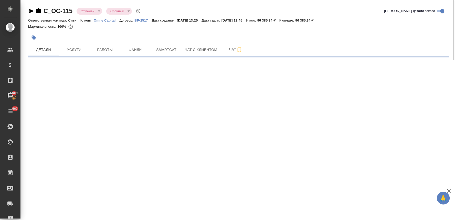
select select "RU"
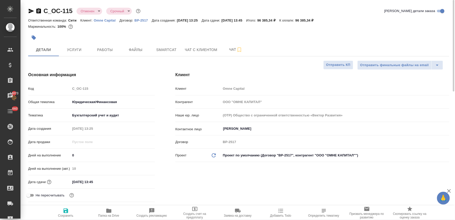
type textarea "x"
click at [68, 91] on div "Код C_OC-115" at bounding box center [91, 88] width 127 height 9
type textarea "x"
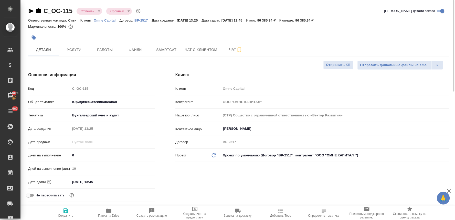
type textarea "x"
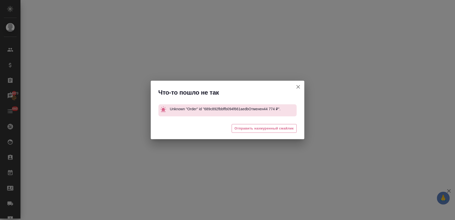
click at [300, 86] on icon "button" at bounding box center [299, 87] width 4 height 4
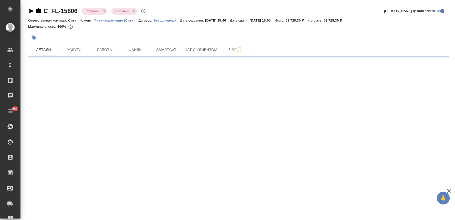
select select "RU"
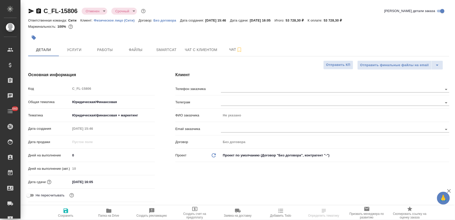
type textarea "x"
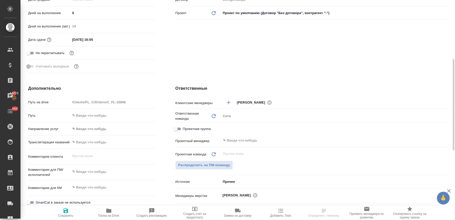
scroll to position [171, 0]
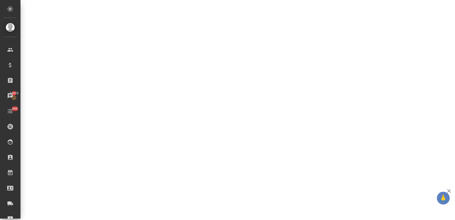
select select "RU"
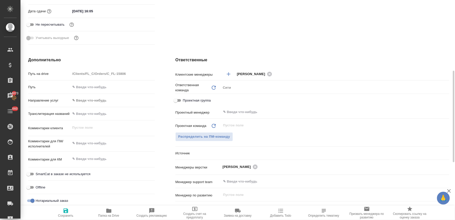
type textarea "x"
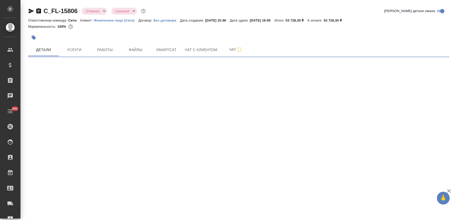
select select "RU"
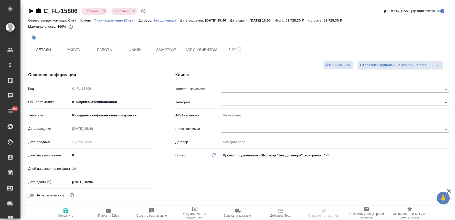
type textarea "x"
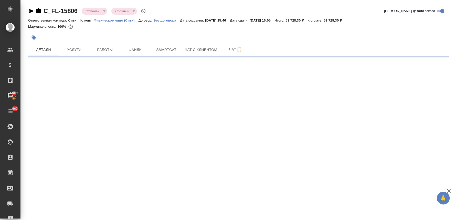
select select "RU"
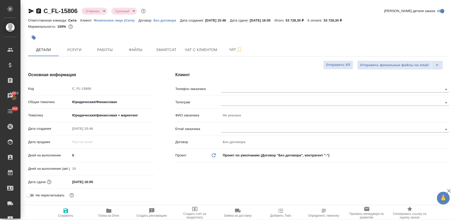
type textarea "x"
click at [71, 49] on span "Услуги" at bounding box center [74, 50] width 25 height 6
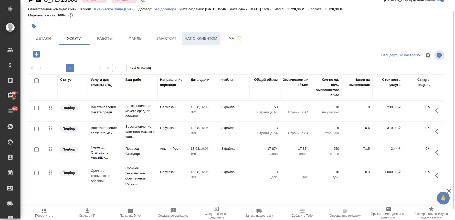
click at [202, 38] on span "Чат с клиентом" at bounding box center [201, 38] width 33 height 6
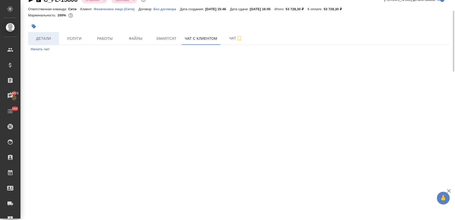
click at [46, 37] on span "Детали" at bounding box center [43, 38] width 25 height 6
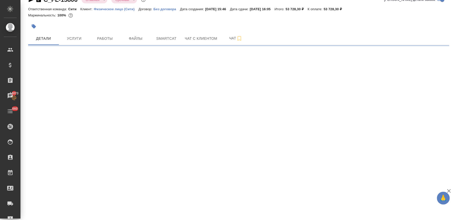
select select "RU"
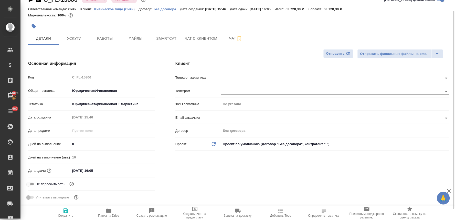
type textarea "x"
click at [60, 77] on div "Код C_FL-15806" at bounding box center [91, 77] width 127 height 9
type textarea "x"
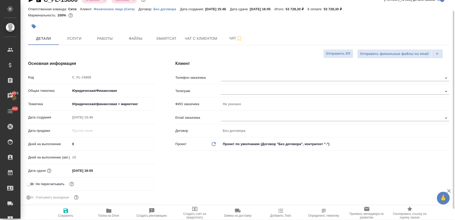
type textarea "x"
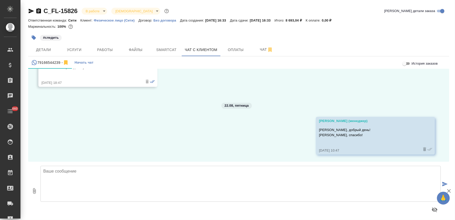
scroll to position [349, 0]
